Goal: Check status: Check status

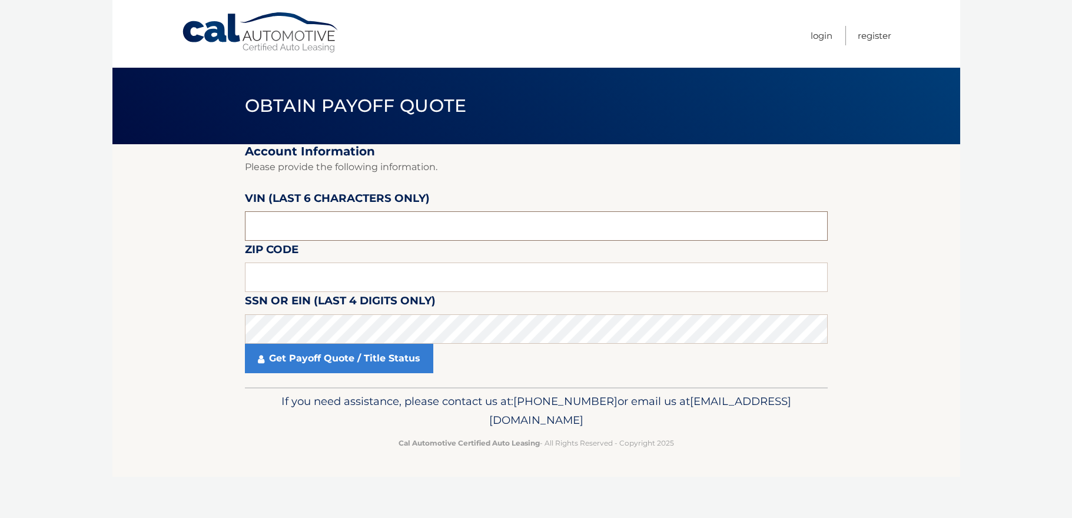
click at [256, 234] on input "text" at bounding box center [536, 225] width 583 height 29
type input "506933"
type input "11731"
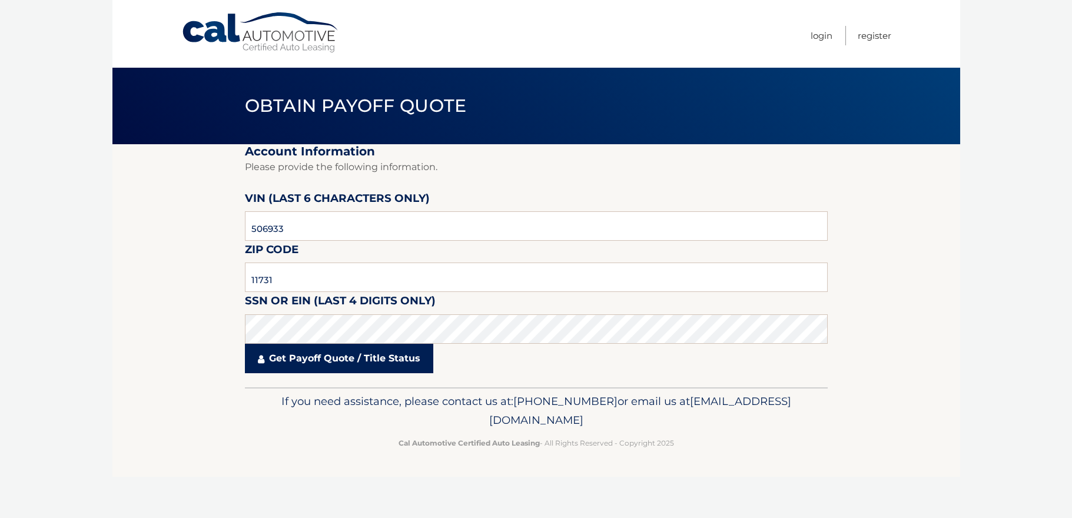
click at [343, 356] on link "Get Payoff Quote / Title Status" at bounding box center [339, 358] width 188 height 29
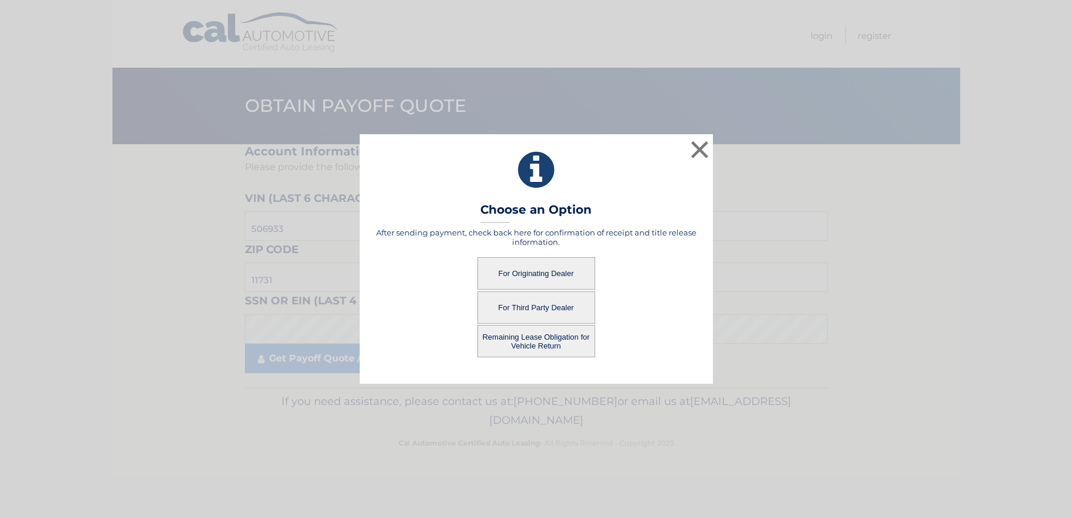
click at [531, 277] on button "For Originating Dealer" at bounding box center [536, 273] width 118 height 32
click at [551, 270] on button "For Originating Dealer" at bounding box center [536, 273] width 118 height 32
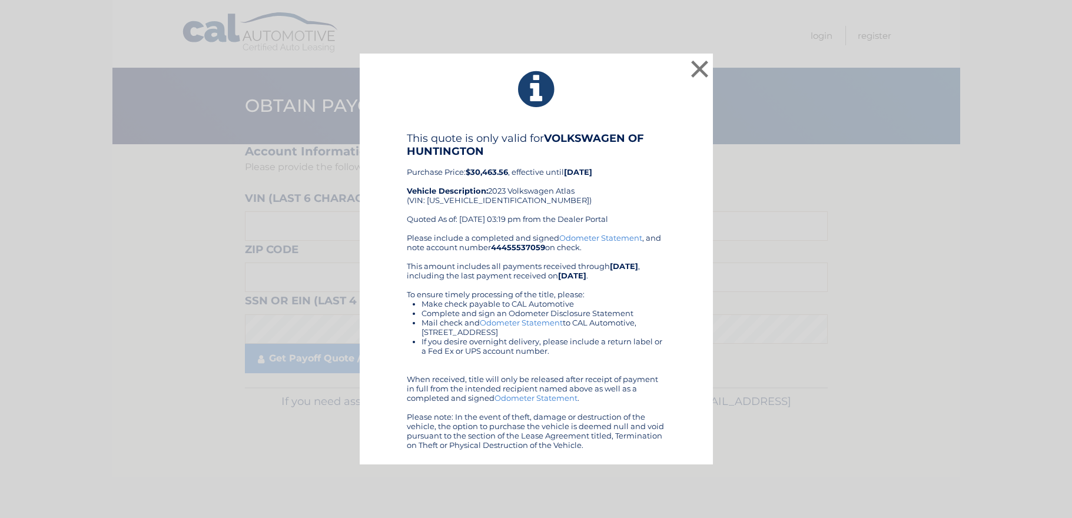
click at [483, 200] on div "This quote is only valid for VOLKSWAGEN OF HUNTINGTON Purchase Price: $30,463.5…" at bounding box center [536, 182] width 259 height 101
copy div "1V2HR2CA4PC506933"
click at [701, 69] on button "×" at bounding box center [700, 69] width 24 height 24
